Goal: Task Accomplishment & Management: Manage account settings

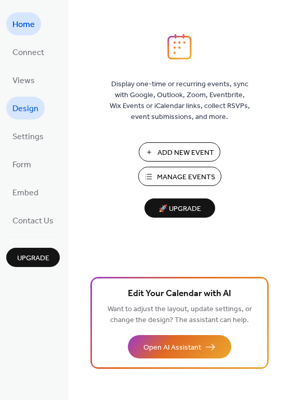
click at [32, 111] on span "Design" at bounding box center [25, 109] width 26 height 17
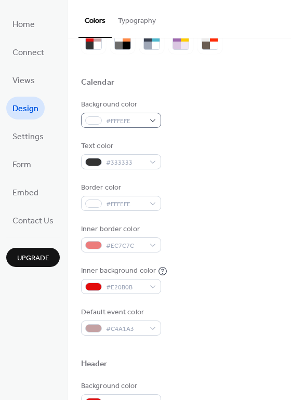
scroll to position [54, 0]
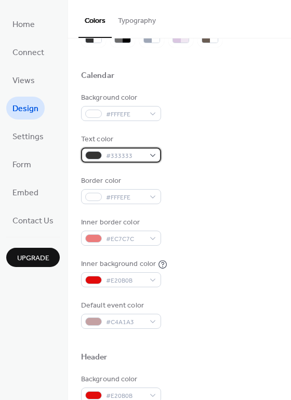
click at [145, 157] on div "#333333" at bounding box center [121, 155] width 80 height 15
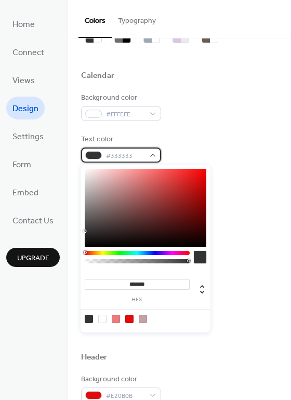
scroll to position [56, 0]
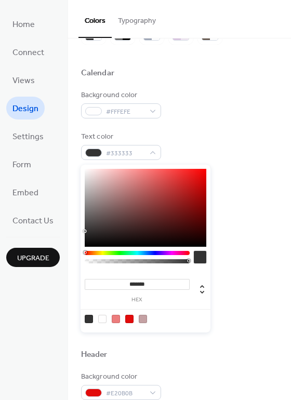
click at [105, 320] on div at bounding box center [102, 319] width 8 height 8
type input "*******"
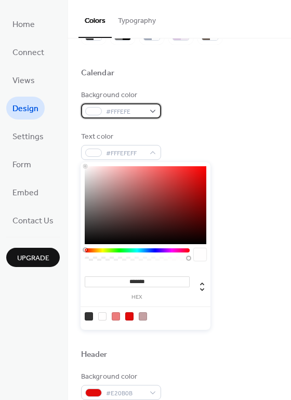
click at [152, 114] on div "#FFFEFE" at bounding box center [121, 110] width 80 height 15
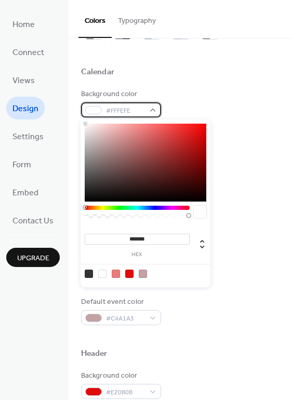
scroll to position [61, 0]
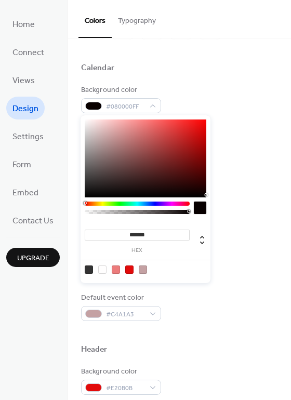
click at [204, 199] on div "******* hex" at bounding box center [146, 199] width 130 height 168
type input "*******"
click at [205, 198] on div "******* hex" at bounding box center [146, 199] width 130 height 168
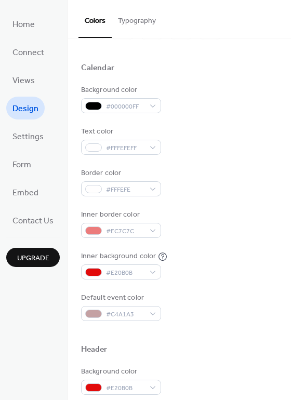
click at [231, 235] on div "Inner border color #EC7C7C" at bounding box center [179, 224] width 197 height 29
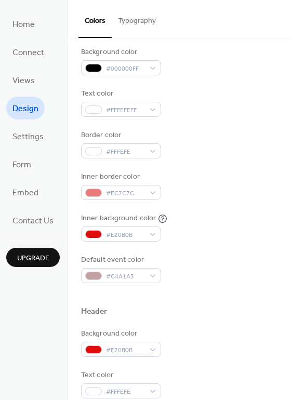
scroll to position [101, 0]
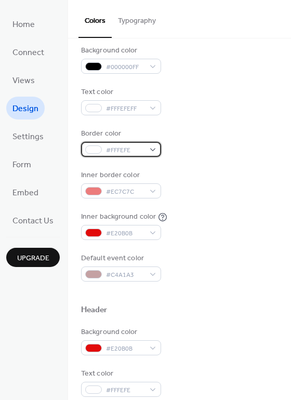
click at [133, 152] on span "#FFFEFE" at bounding box center [125, 150] width 38 height 11
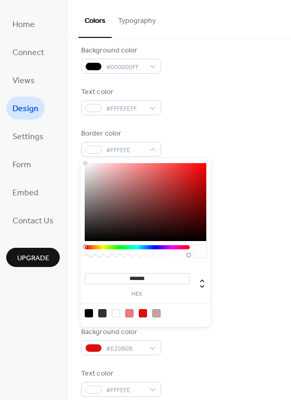
click at [86, 309] on div at bounding box center [146, 313] width 132 height 19
click at [87, 314] on div at bounding box center [89, 313] width 8 height 8
type input "*******"
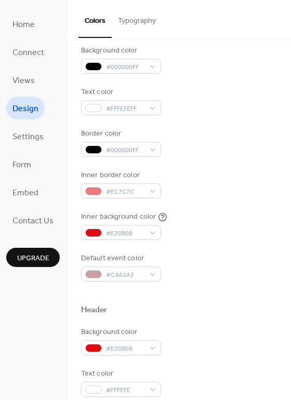
click at [208, 143] on div "Border color #000000FF" at bounding box center [179, 142] width 197 height 29
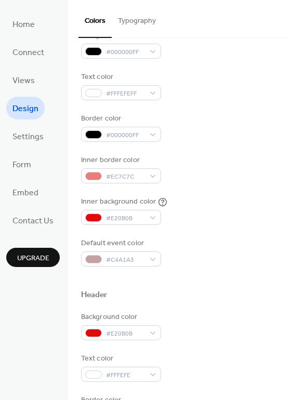
scroll to position [116, 0]
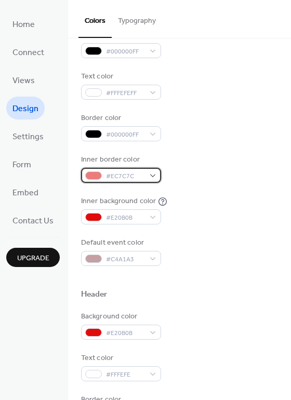
click at [143, 176] on span "#EC7C7C" at bounding box center [125, 176] width 38 height 11
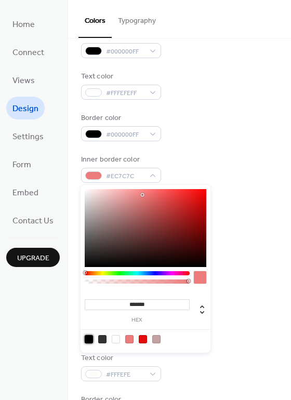
click at [89, 343] on div at bounding box center [89, 339] width 8 height 8
type input "*******"
click at [196, 147] on div "Background color #000000FF Text color #FFFEFEFF Border color #000000FF Inner bo…" at bounding box center [179, 148] width 197 height 237
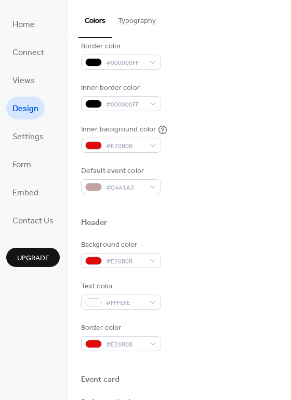
scroll to position [191, 0]
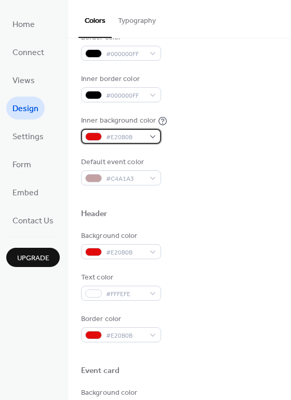
click at [151, 140] on div "#E20B0B" at bounding box center [121, 136] width 80 height 15
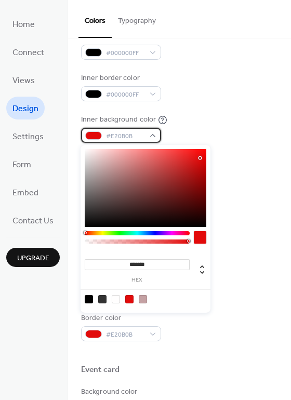
scroll to position [222, 0]
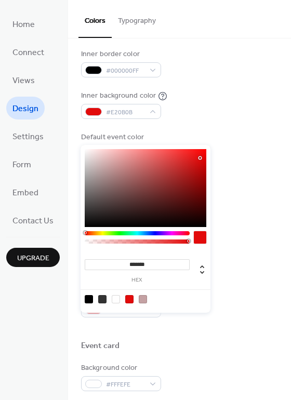
click at [113, 297] on div at bounding box center [116, 299] width 8 height 8
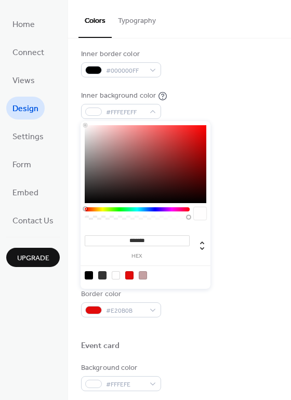
click at [116, 276] on div at bounding box center [116, 275] width 8 height 8
click at [126, 273] on div at bounding box center [129, 275] width 8 height 8
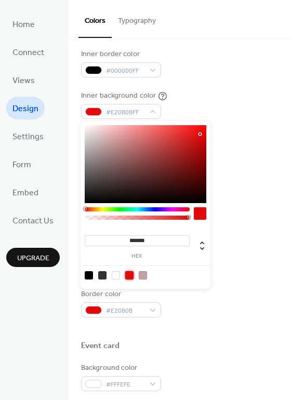
click at [118, 273] on div at bounding box center [116, 275] width 8 height 8
type input "*******"
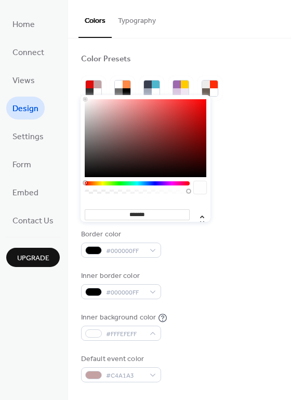
scroll to position [0, 0]
click at [209, 278] on div "Inner border color #000000FF" at bounding box center [179, 285] width 197 height 29
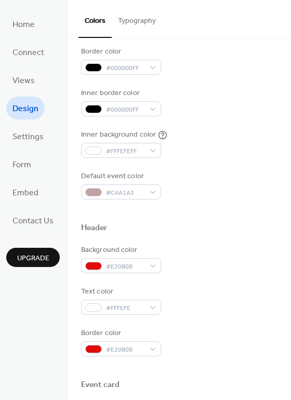
scroll to position [185, 0]
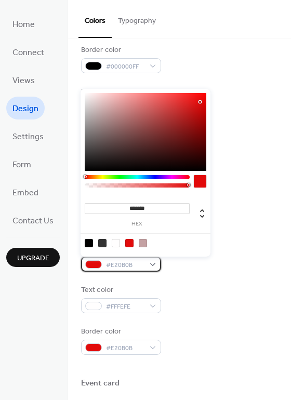
click at [131, 266] on span "#E20B0B" at bounding box center [125, 265] width 38 height 11
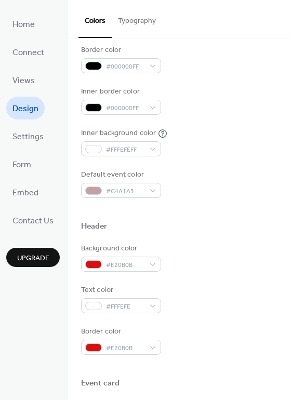
click at [195, 277] on div "Background color #E20B0B Text color #FFFEFE Border color #E20B0B" at bounding box center [179, 299] width 197 height 112
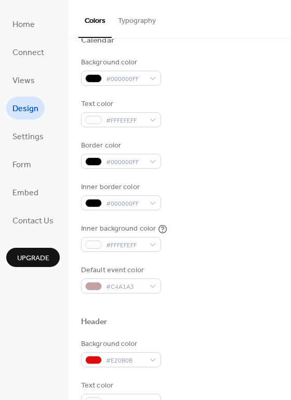
scroll to position [97, 0]
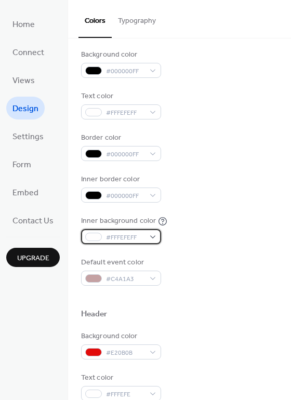
click at [100, 239] on div at bounding box center [93, 237] width 17 height 8
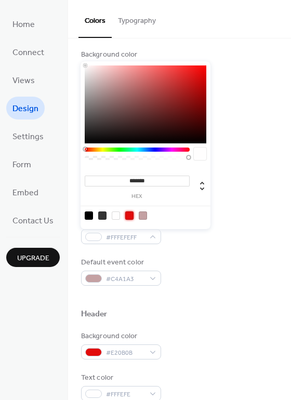
click at [130, 215] on div at bounding box center [129, 216] width 8 height 8
type input "*******"
click at [162, 269] on div "Default event color #C4A1A3" at bounding box center [179, 271] width 197 height 29
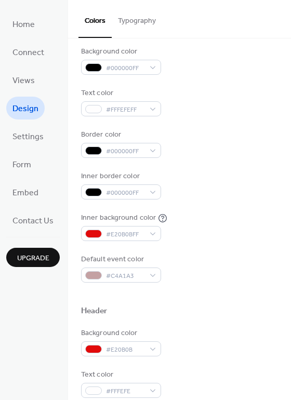
scroll to position [101, 0]
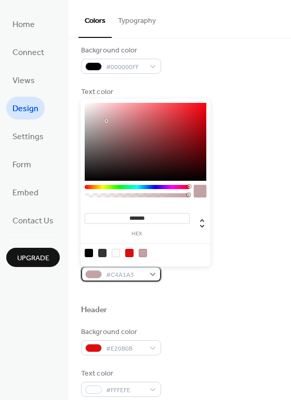
click at [153, 271] on div "#C4A1A3" at bounding box center [121, 274] width 80 height 15
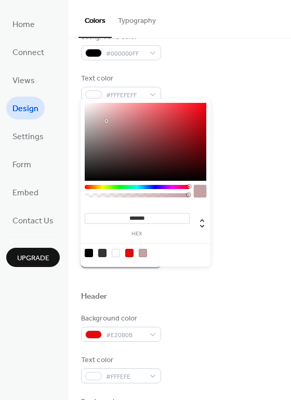
scroll to position [114, 0]
click at [118, 253] on div at bounding box center [116, 253] width 8 height 8
type input "*******"
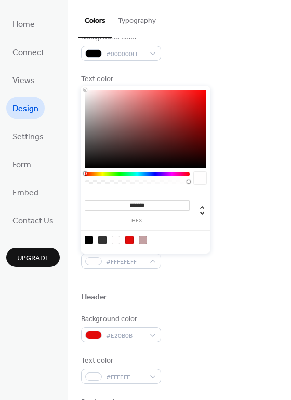
click at [116, 242] on div at bounding box center [116, 240] width 8 height 8
click at [127, 278] on div at bounding box center [179, 279] width 197 height 23
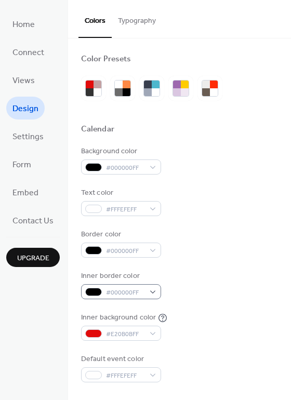
scroll to position [0, 0]
click at [27, 84] on span "Views" at bounding box center [23, 81] width 22 height 17
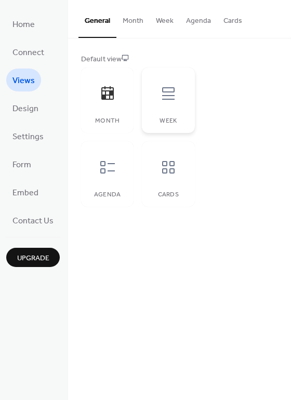
click at [172, 111] on div "Week" at bounding box center [168, 101] width 53 height 66
click at [161, 21] on button "Week" at bounding box center [165, 18] width 30 height 37
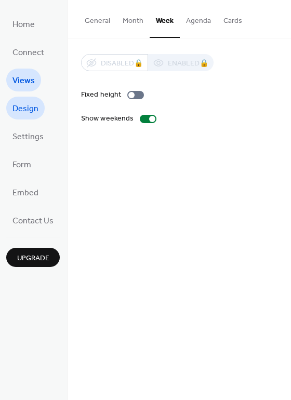
click at [29, 112] on span "Design" at bounding box center [25, 109] width 26 height 17
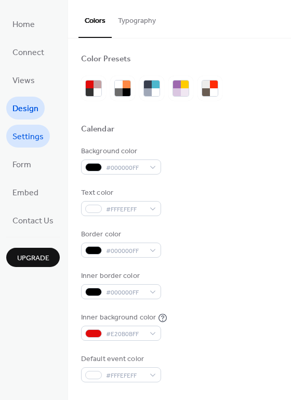
click at [28, 133] on span "Settings" at bounding box center [27, 137] width 31 height 17
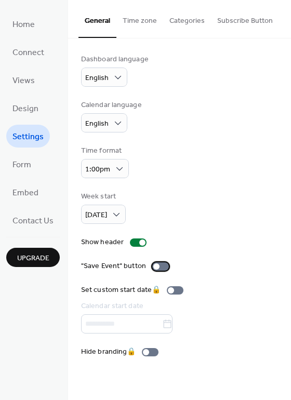
click at [163, 268] on div at bounding box center [160, 267] width 17 height 8
click at [119, 177] on div "1:00pm" at bounding box center [105, 168] width 48 height 19
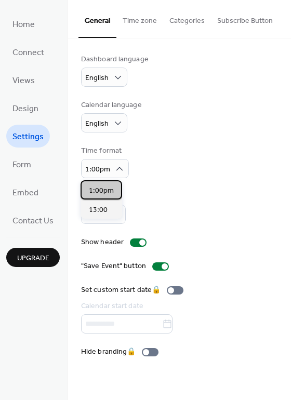
click at [105, 187] on span "1:00pm" at bounding box center [101, 191] width 25 height 11
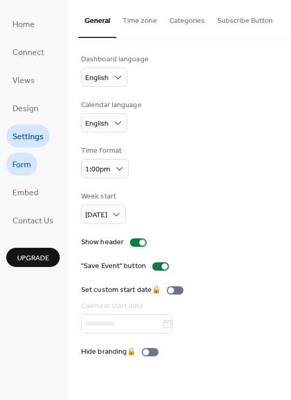
click at [26, 164] on span "Form" at bounding box center [21, 165] width 19 height 17
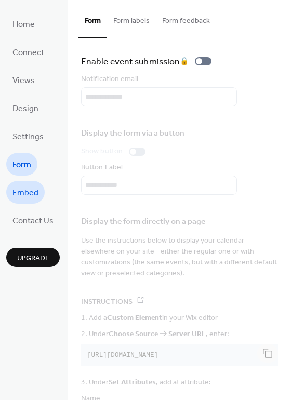
click at [24, 183] on link "Embed" at bounding box center [25, 192] width 38 height 23
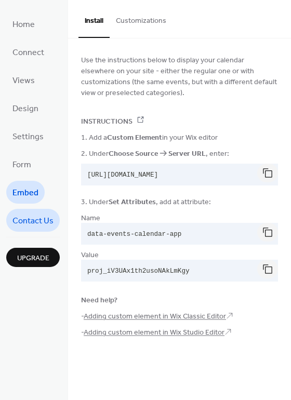
click at [31, 215] on span "Contact Us" at bounding box center [32, 221] width 41 height 17
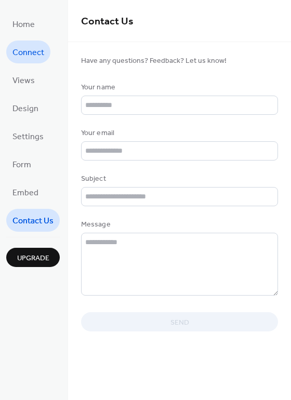
click at [33, 49] on span "Connect" at bounding box center [28, 53] width 32 height 17
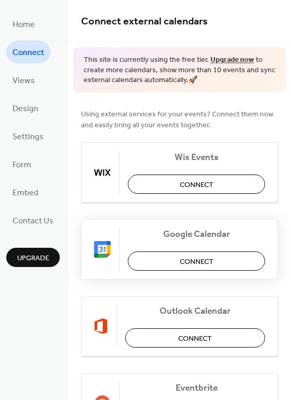
click at [196, 260] on span "Connect" at bounding box center [197, 261] width 34 height 11
